Goal: Transaction & Acquisition: Book appointment/travel/reservation

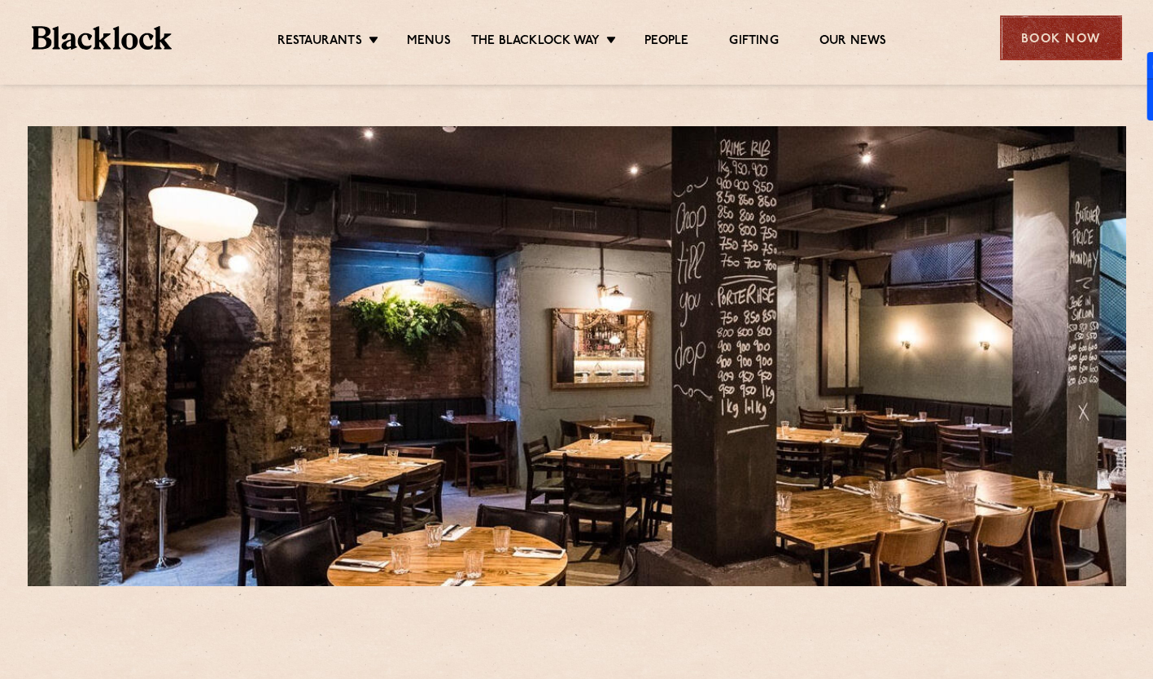
click at [1027, 42] on div "Book Now" at bounding box center [1061, 37] width 122 height 45
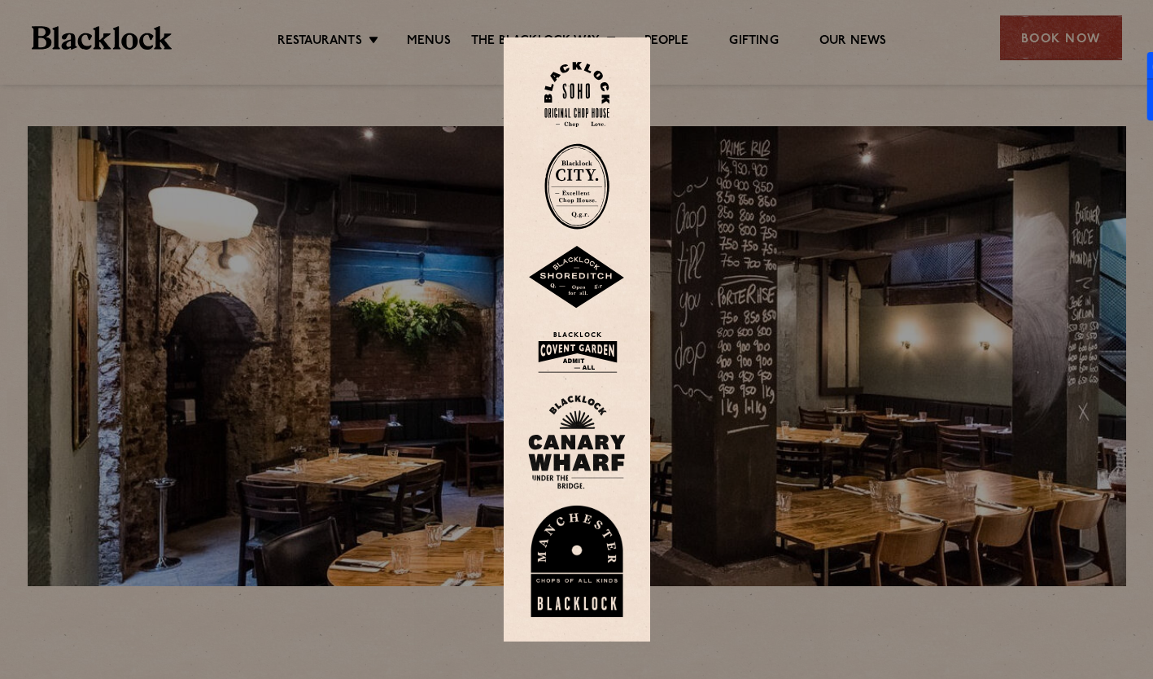
click at [575, 203] on img at bounding box center [577, 186] width 65 height 86
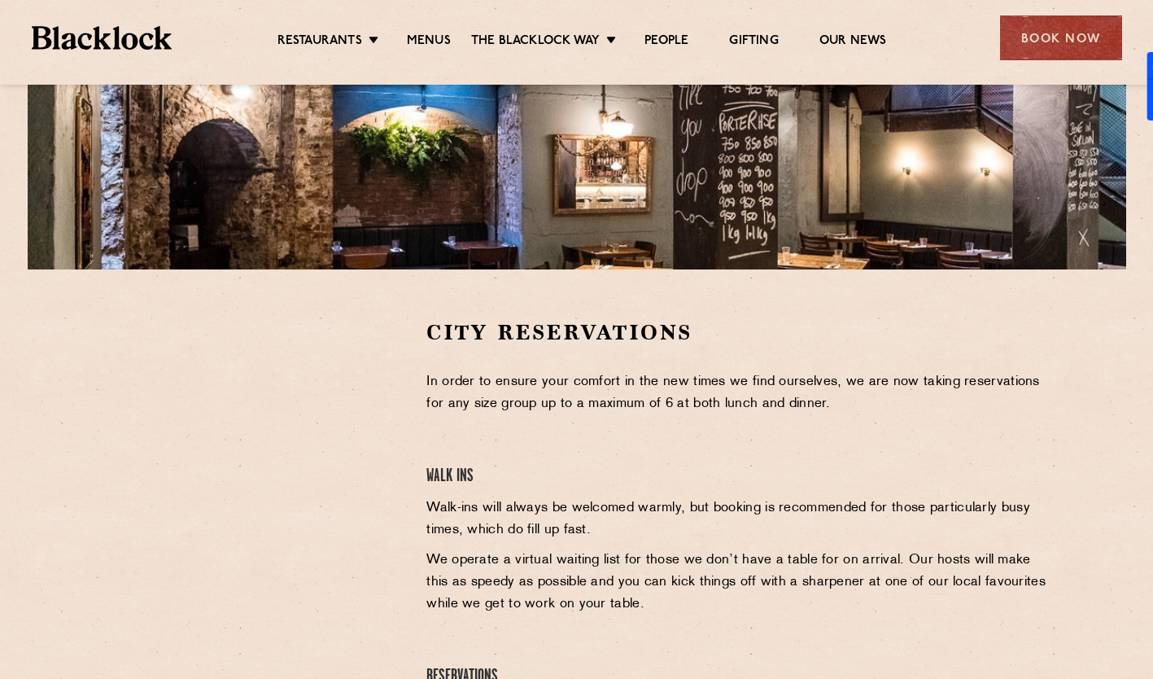
scroll to position [316, 0]
click at [90, 465] on div "City Reservations In order to ensure your comfort in the new times we find ours…" at bounding box center [576, 565] width 989 height 492
click at [75, 419] on section "City Reservations In order to ensure your comfort in the new times we find ours…" at bounding box center [576, 565] width 1153 height 590
